Goal: Task Accomplishment & Management: Manage account settings

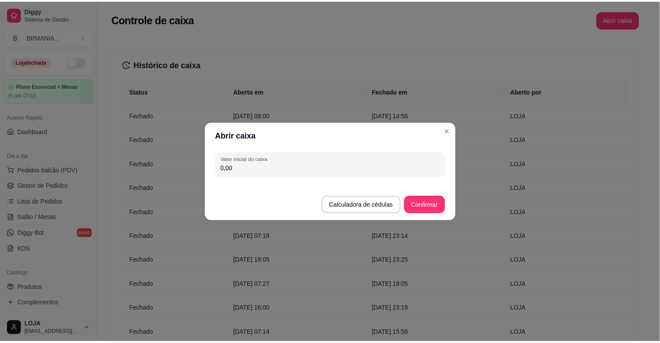
scroll to position [227, 0]
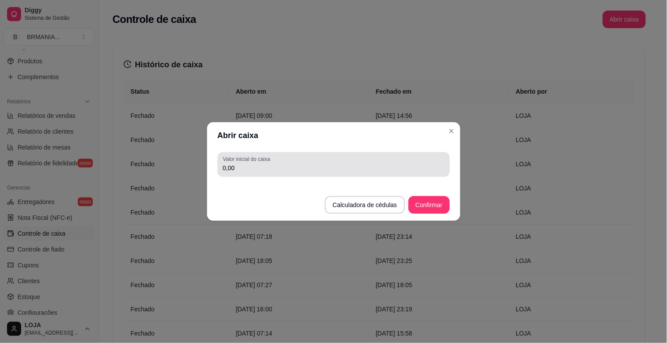
click at [251, 168] on input "0,00" at bounding box center [334, 168] width 222 height 9
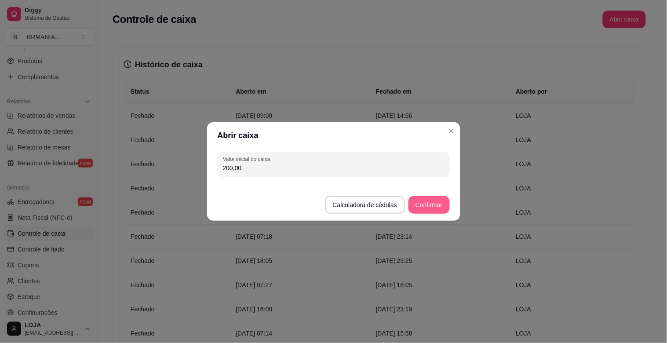
type input "200,00"
click at [425, 200] on button "Confirmar" at bounding box center [429, 205] width 41 height 18
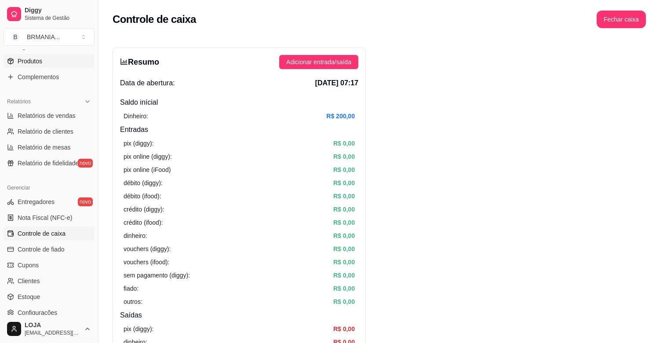
click at [47, 64] on link "Produtos" at bounding box center [49, 61] width 91 height 14
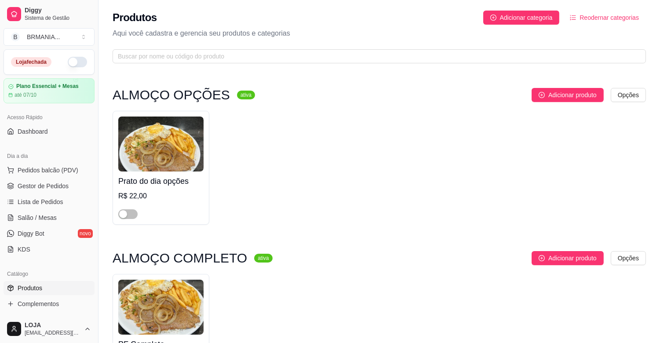
click at [132, 216] on span "button" at bounding box center [127, 214] width 19 height 10
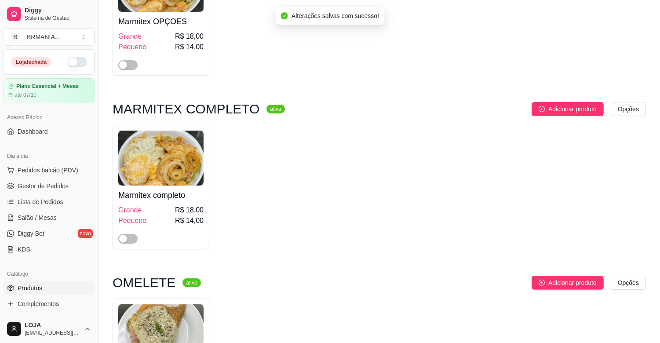
scroll to position [472, 0]
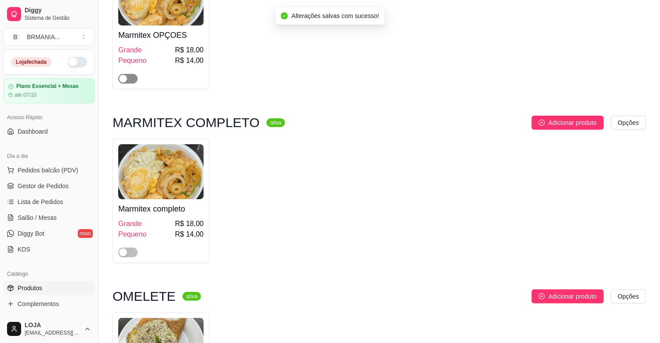
click at [133, 80] on span "button" at bounding box center [127, 79] width 19 height 10
click at [131, 251] on span "button" at bounding box center [127, 253] width 19 height 10
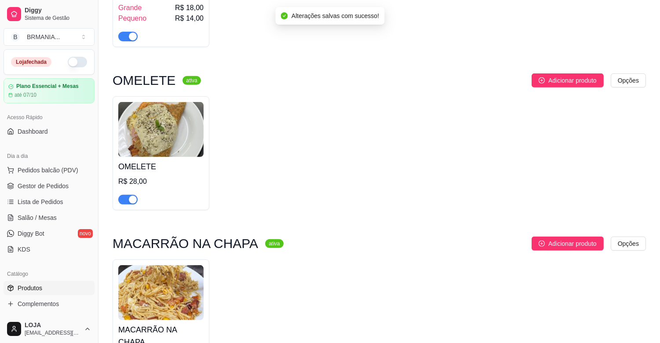
scroll to position [810, 0]
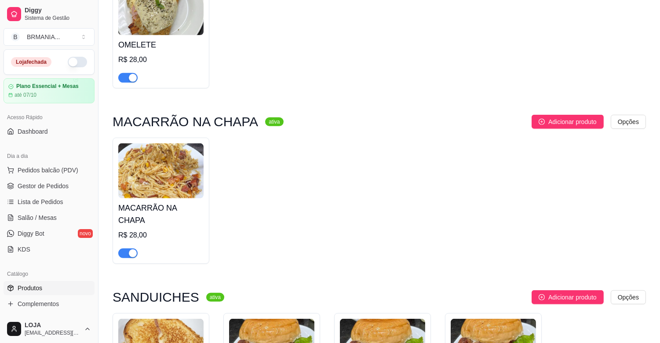
click at [134, 75] on span "button" at bounding box center [127, 78] width 19 height 10
click at [129, 249] on div "button" at bounding box center [133, 253] width 8 height 8
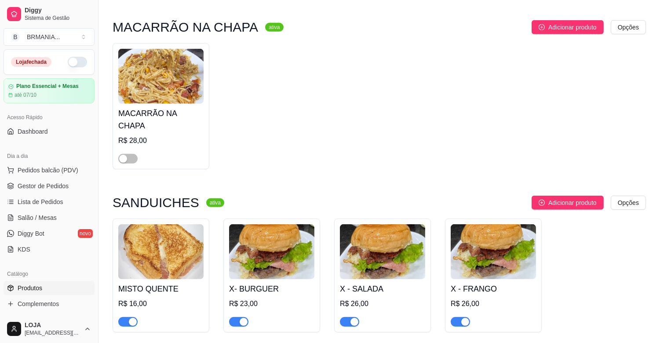
scroll to position [985, 0]
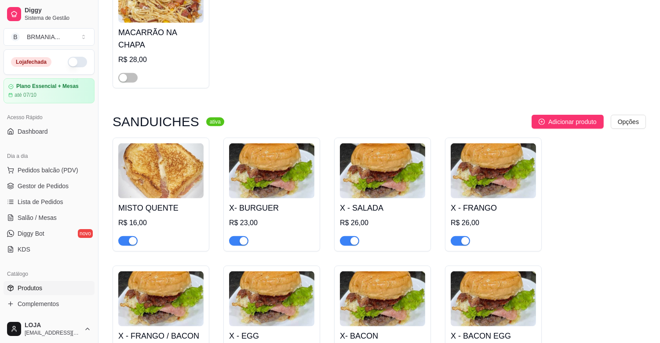
click at [130, 237] on div "button" at bounding box center [133, 241] width 8 height 8
click at [245, 237] on div "button" at bounding box center [244, 241] width 8 height 8
click at [352, 237] on div "button" at bounding box center [354, 241] width 8 height 8
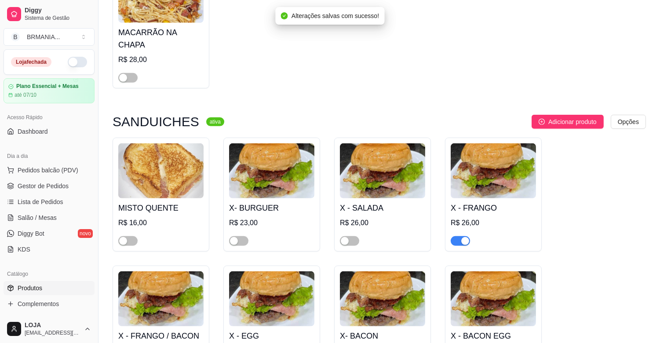
click at [464, 237] on div "button" at bounding box center [465, 241] width 8 height 8
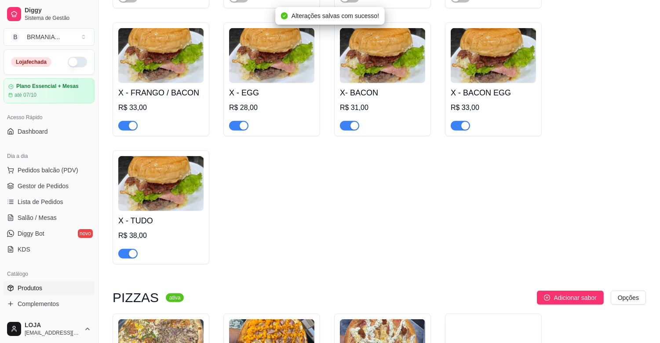
scroll to position [1120, 0]
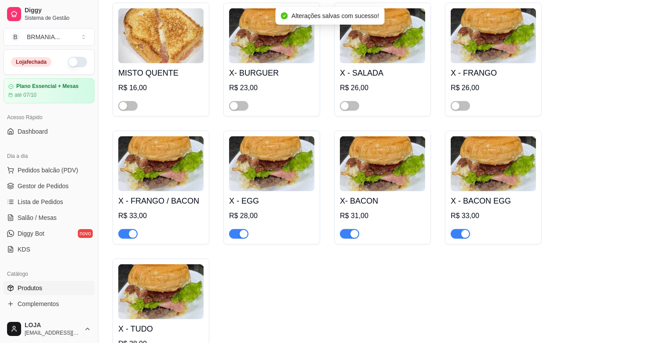
click at [465, 230] on div "button" at bounding box center [465, 234] width 8 height 8
click at [348, 229] on span "button" at bounding box center [349, 234] width 19 height 10
drag, startPoint x: 247, startPoint y: 226, endPoint x: 236, endPoint y: 226, distance: 10.6
click at [242, 230] on div "button" at bounding box center [244, 234] width 8 height 8
click at [133, 228] on div at bounding box center [127, 233] width 19 height 11
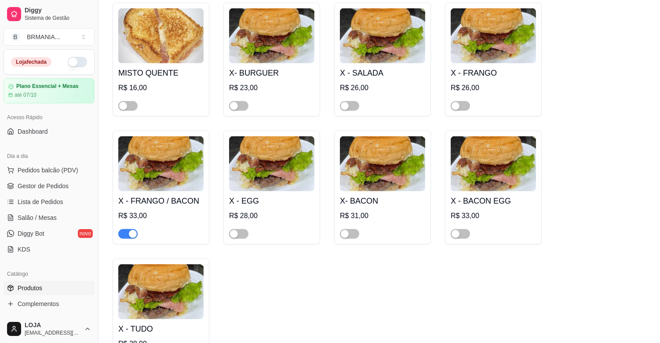
click at [131, 230] on div "button" at bounding box center [133, 234] width 8 height 8
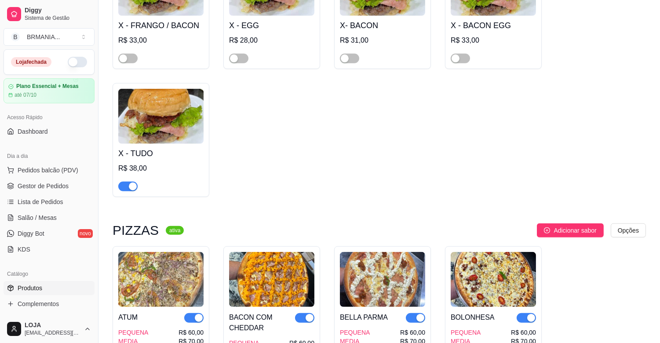
click at [130, 182] on div "button" at bounding box center [133, 186] width 8 height 8
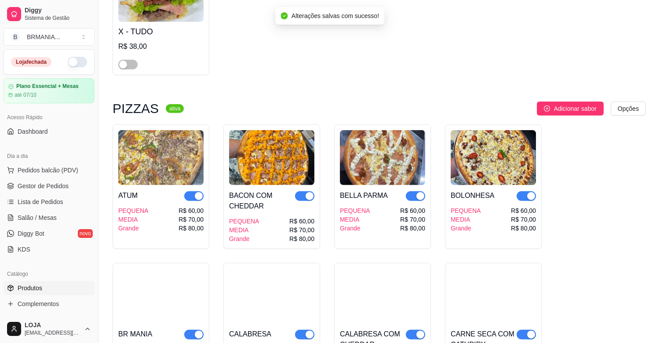
scroll to position [1498, 0]
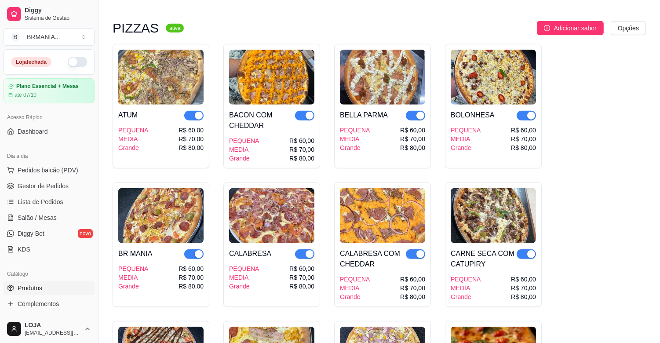
click at [195, 112] on div "button" at bounding box center [199, 116] width 8 height 8
click at [305, 111] on button "button" at bounding box center [304, 116] width 19 height 10
click at [419, 112] on div "button" at bounding box center [420, 116] width 8 height 8
click at [535, 112] on div "button" at bounding box center [531, 116] width 8 height 8
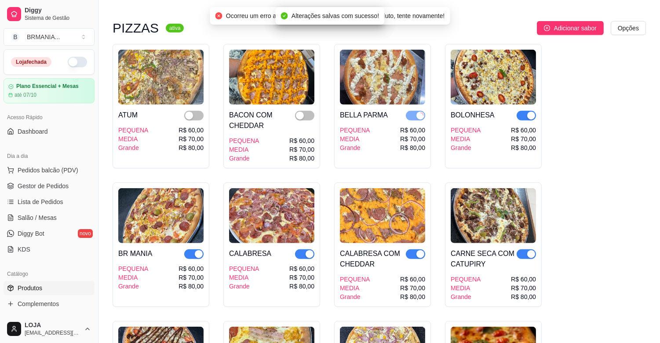
click at [529, 250] on div "button" at bounding box center [531, 254] width 8 height 8
click at [421, 250] on div "button" at bounding box center [420, 254] width 8 height 8
click at [308, 250] on div "button" at bounding box center [310, 254] width 8 height 8
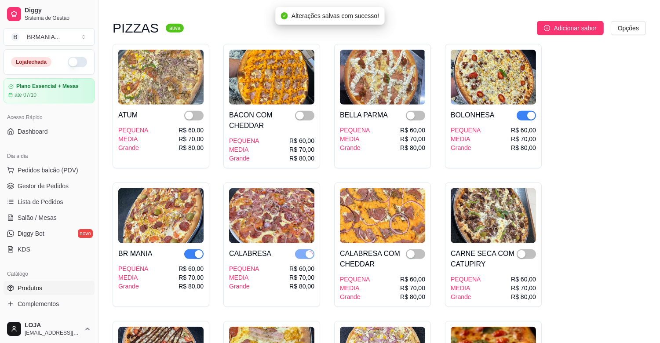
click at [196, 250] on div "button" at bounding box center [199, 254] width 8 height 8
click at [526, 111] on button "button" at bounding box center [526, 116] width 19 height 10
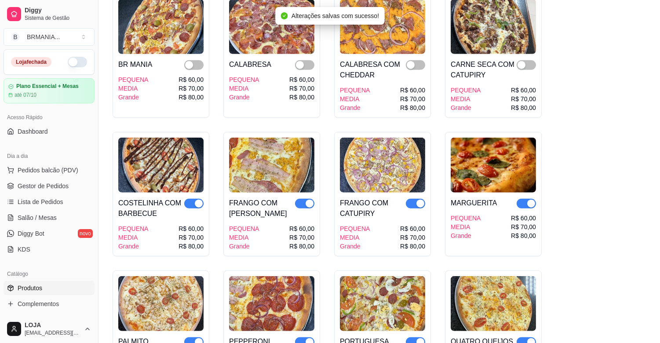
scroll to position [1647, 0]
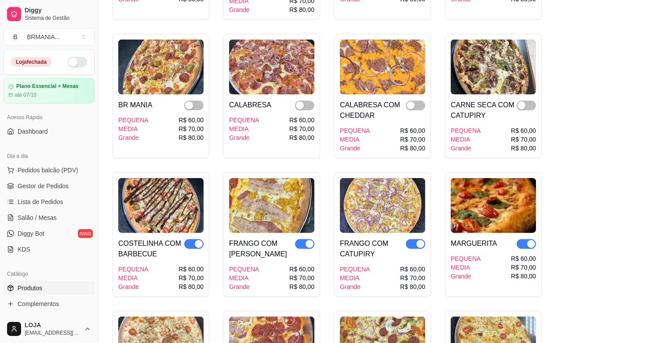
click at [531, 240] on div "button" at bounding box center [531, 244] width 8 height 8
click at [420, 240] on div "button" at bounding box center [420, 244] width 8 height 8
click at [306, 240] on div "button" at bounding box center [310, 244] width 8 height 8
drag, startPoint x: 95, startPoint y: 169, endPoint x: 88, endPoint y: 175, distance: 8.7
click at [88, 175] on div "Diggy Sistema de Gestão B BRMANIA ... Loja fechada Plano Essencial + Mesas até …" at bounding box center [49, 171] width 98 height 343
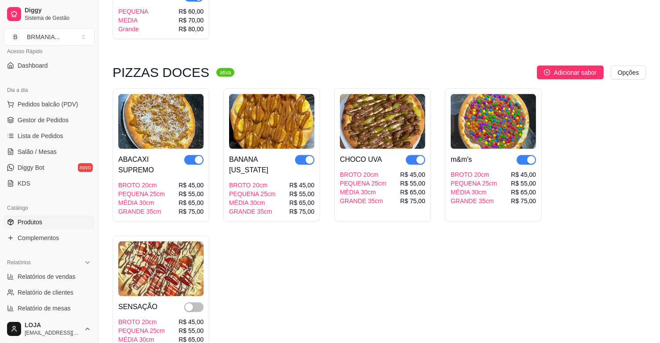
scroll to position [2133, 0]
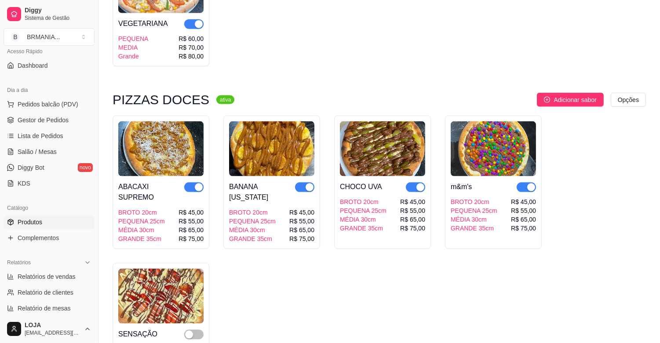
click at [525, 182] on button "button" at bounding box center [526, 187] width 19 height 10
click at [418, 183] on div "button" at bounding box center [420, 187] width 8 height 8
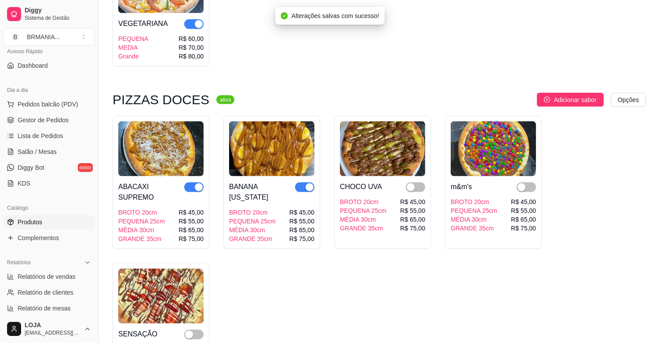
click at [308, 183] on div "button" at bounding box center [310, 187] width 8 height 8
click at [195, 183] on div "button" at bounding box center [199, 187] width 8 height 8
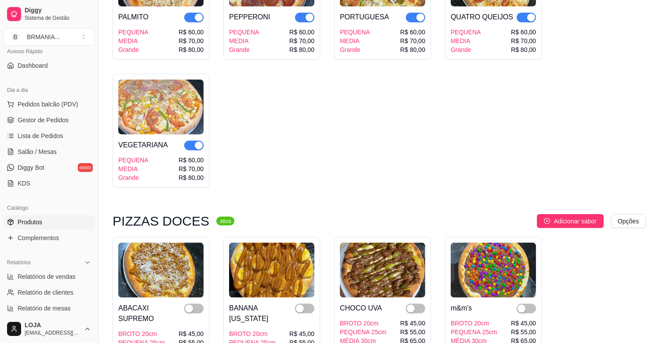
click at [200, 142] on div "button" at bounding box center [199, 146] width 8 height 8
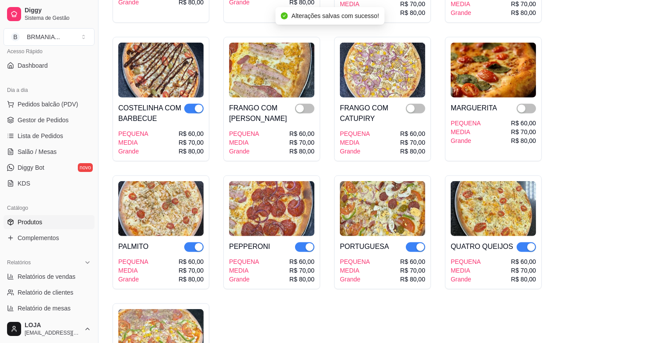
scroll to position [1755, 0]
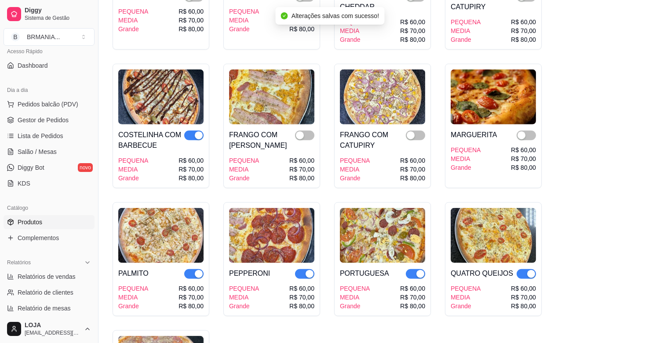
click at [525, 269] on span "button" at bounding box center [526, 274] width 19 height 10
click at [420, 270] on div "button" at bounding box center [420, 274] width 8 height 8
click at [306, 270] on div "button" at bounding box center [310, 274] width 8 height 8
click at [195, 270] on div "button" at bounding box center [199, 274] width 8 height 8
click at [195, 131] on div "button" at bounding box center [199, 135] width 8 height 8
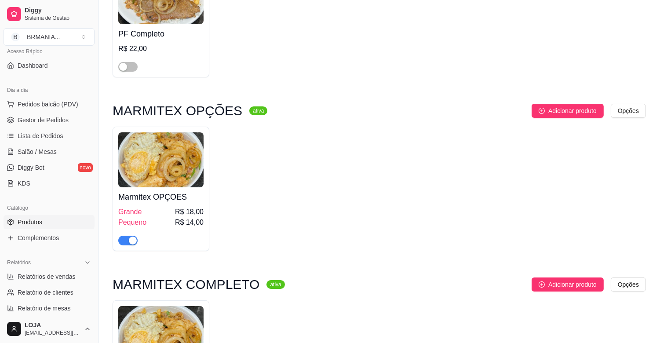
scroll to position [270, 0]
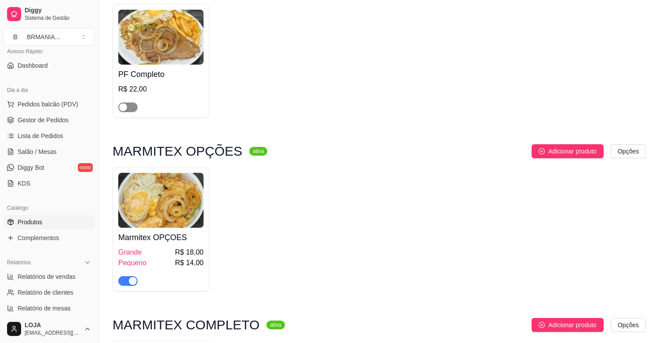
click at [132, 110] on span "button" at bounding box center [127, 107] width 19 height 10
click at [44, 239] on span "Complementos" at bounding box center [38, 237] width 41 height 9
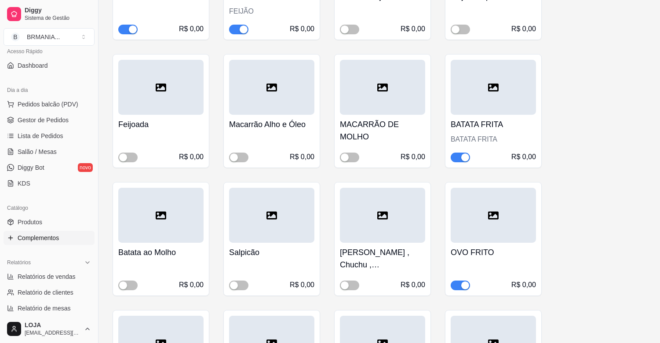
scroll to position [250, 0]
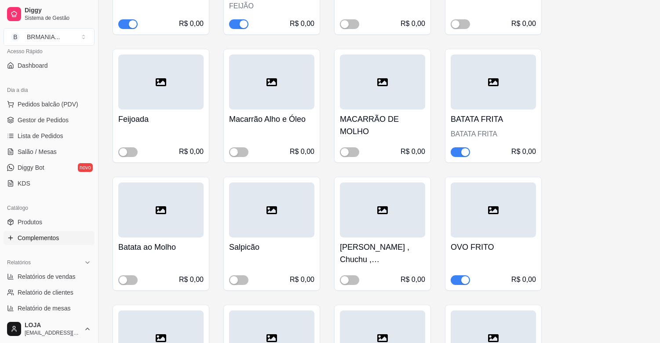
click at [468, 149] on div "button" at bounding box center [465, 152] width 8 height 8
click at [354, 151] on span "button" at bounding box center [349, 152] width 19 height 10
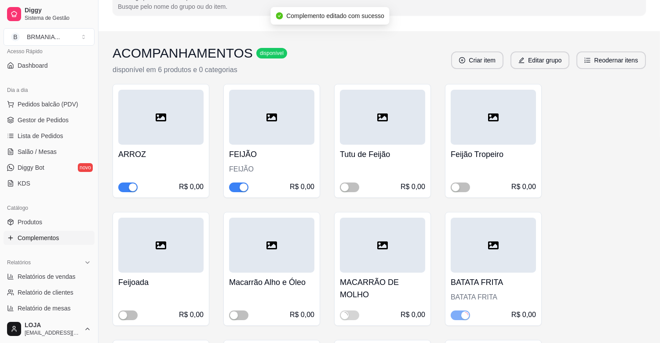
scroll to position [0, 0]
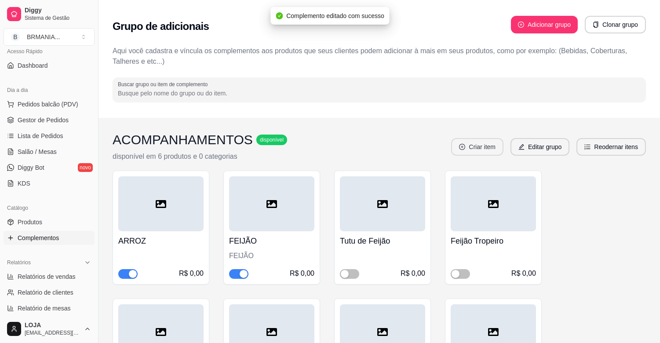
click at [487, 146] on button "Criar item" at bounding box center [477, 147] width 52 height 18
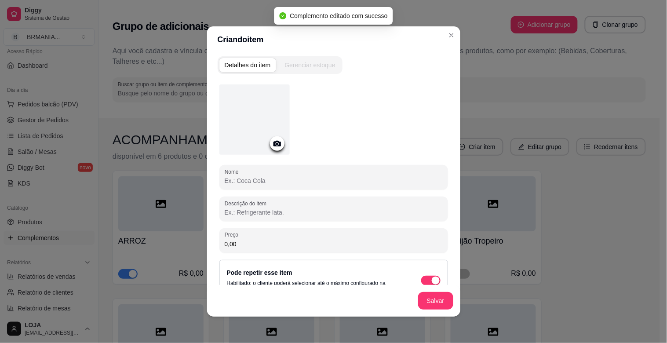
click at [292, 177] on input "Nome" at bounding box center [334, 180] width 218 height 9
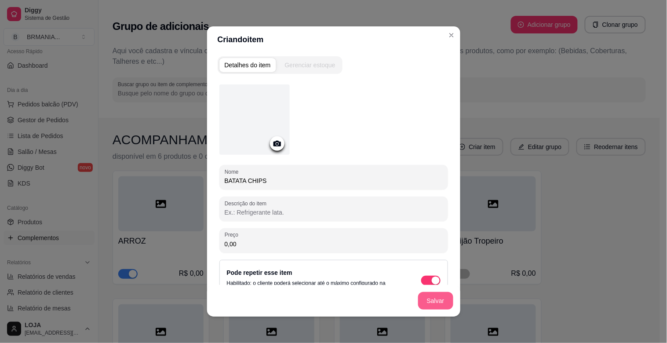
type input "BATATA CHIPS"
click at [428, 300] on button "Salvar" at bounding box center [436, 300] width 34 height 17
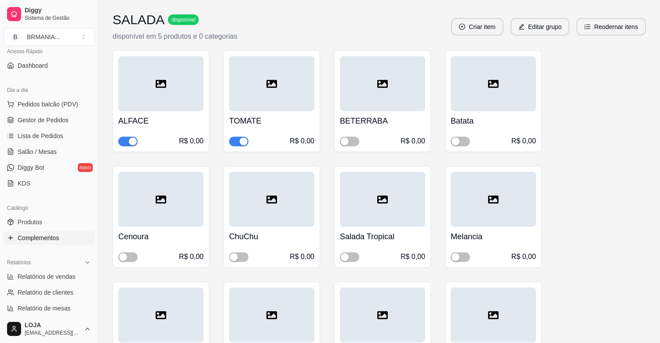
scroll to position [1872, 0]
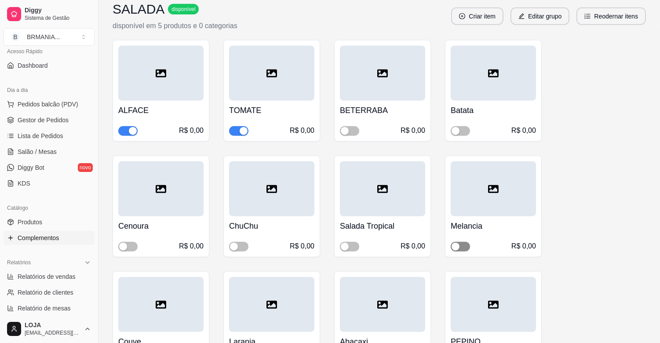
click at [463, 242] on span "button" at bounding box center [460, 247] width 19 height 10
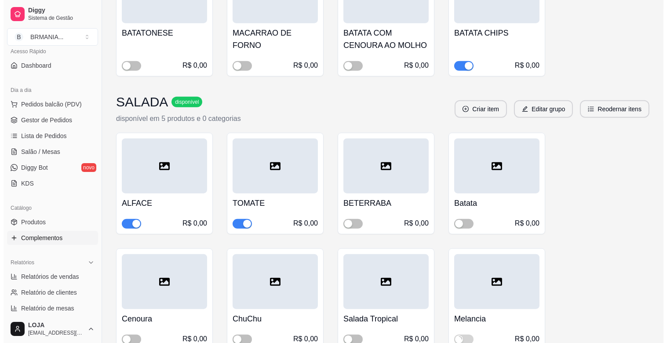
scroll to position [1762, 0]
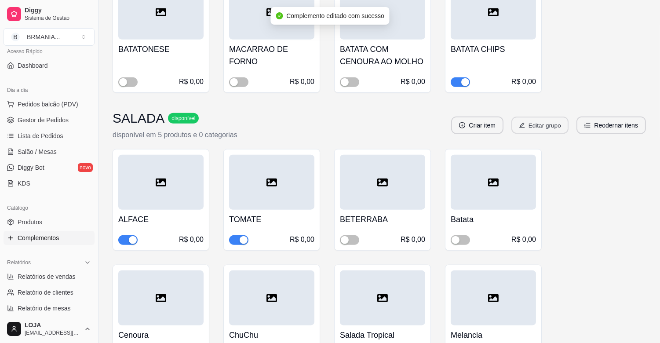
click at [547, 117] on button "Editar grupo" at bounding box center [539, 125] width 57 height 17
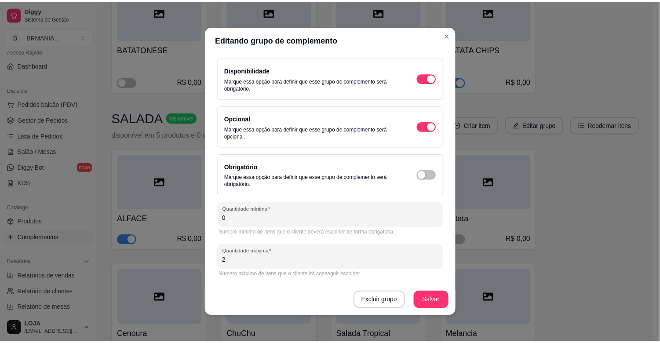
scroll to position [59, 0]
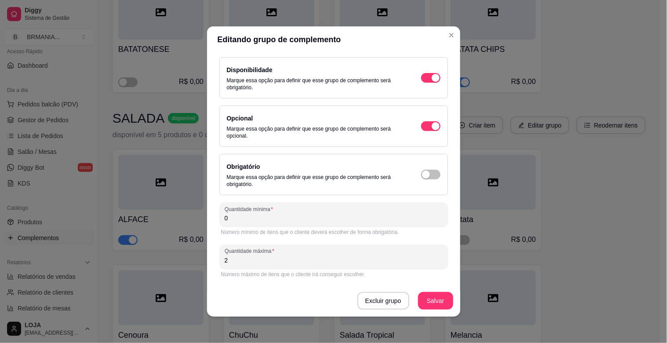
click at [253, 260] on input "2" at bounding box center [334, 260] width 218 height 9
type input "3"
click at [422, 299] on button "Salvar" at bounding box center [435, 301] width 35 height 18
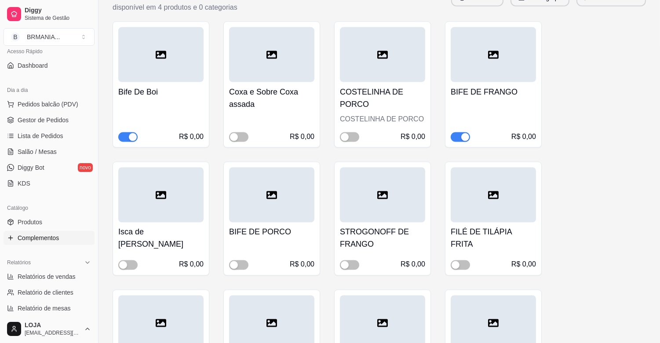
scroll to position [2725, 0]
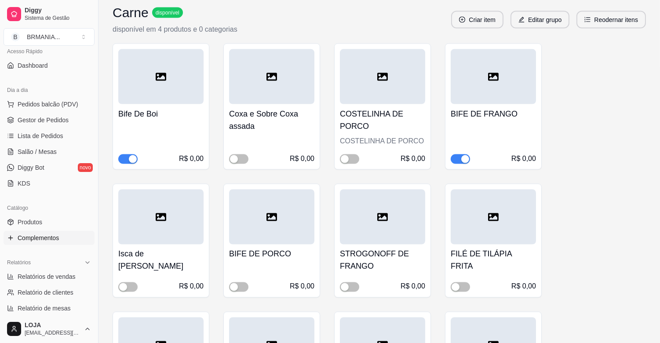
click at [462, 155] on div "button" at bounding box center [465, 159] width 8 height 8
click at [240, 282] on button "button" at bounding box center [238, 287] width 19 height 10
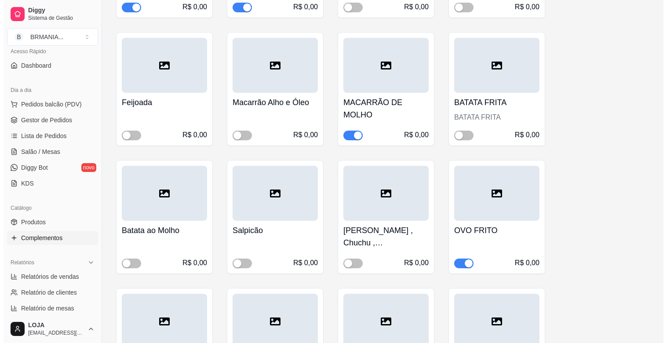
scroll to position [0, 0]
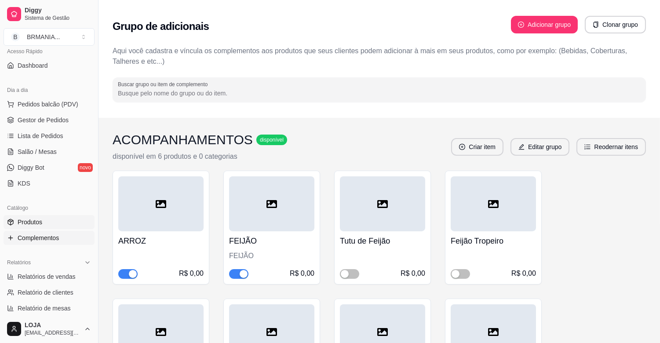
click at [29, 222] on span "Produtos" at bounding box center [30, 222] width 25 height 9
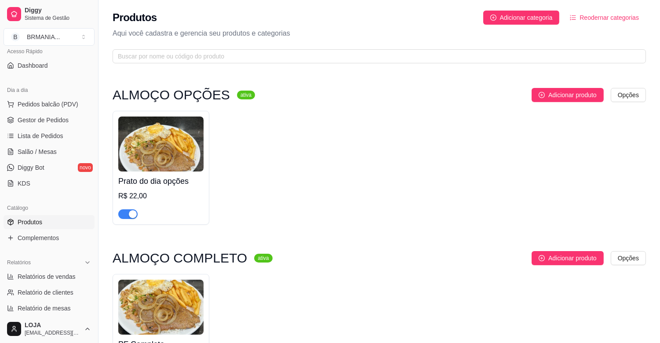
click at [164, 191] on div "R$ 22,00" at bounding box center [160, 196] width 85 height 11
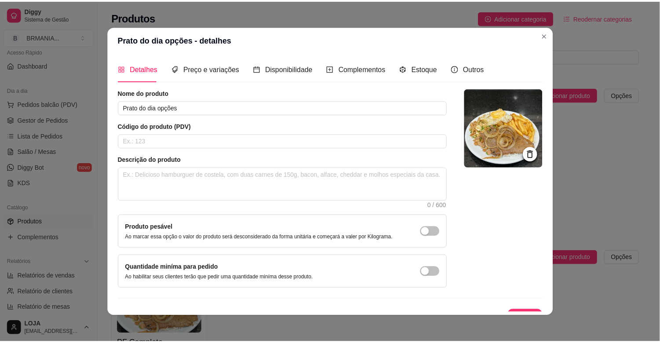
scroll to position [15, 0]
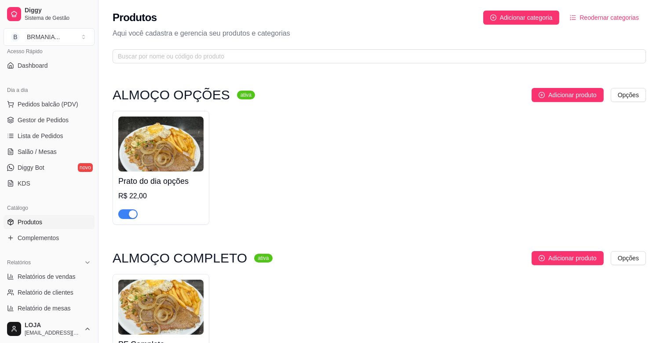
click at [161, 128] on img at bounding box center [160, 144] width 85 height 55
